Goal: Information Seeking & Learning: Learn about a topic

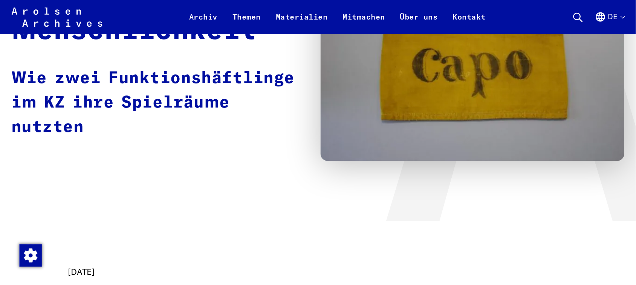
scroll to position [264, 0]
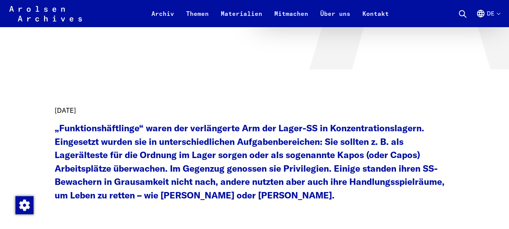
drag, startPoint x: 117, startPoint y: 105, endPoint x: 358, endPoint y: 137, distance: 242.7
click at [358, 137] on strong "„Funktionshäftlinge“ waren der verlängerte Arm der Lager-SS in Konzentrationsla…" at bounding box center [250, 161] width 390 height 78
drag, startPoint x: 69, startPoint y: 134, endPoint x: 59, endPoint y: 121, distance: 16.9
click at [59, 121] on p "„Funktionshäftlinge“ waren der verlängerte Arm der Lager-SS in Konzentrationsla…" at bounding box center [255, 161] width 400 height 80
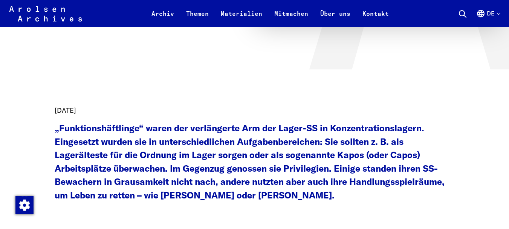
click at [56, 110] on time "[DATE]" at bounding box center [65, 110] width 21 height 9
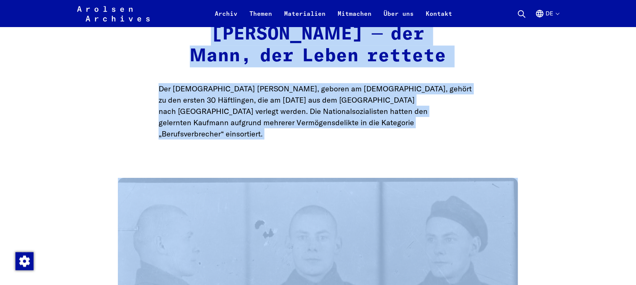
scroll to position [754, 0]
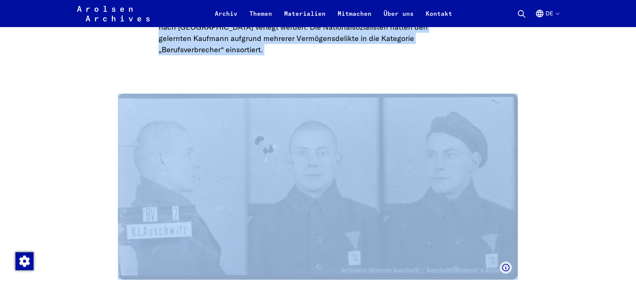
drag, startPoint x: 56, startPoint y: 110, endPoint x: 331, endPoint y: 55, distance: 280.7
copy main "08. Loremi 9969 „Dolorsitametconsec“ adipi eli seddoeiusmo Tem inc Utlab-ET do …"
